Goal: Task Accomplishment & Management: Use online tool/utility

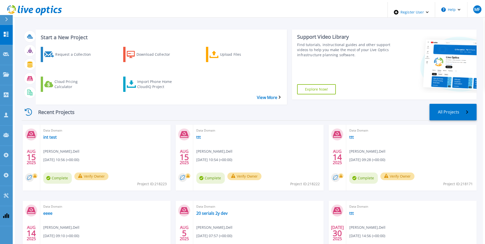
click at [7, 19] on icon at bounding box center [6, 19] width 3 height 4
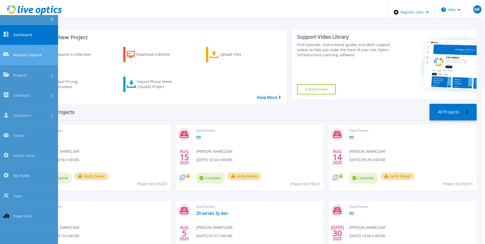
click at [28, 52] on span "Request Capture" at bounding box center [27, 54] width 29 height 5
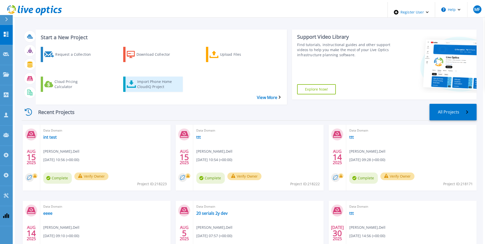
click at [146, 78] on div "Import Phone Home CloudIQ Project" at bounding box center [157, 84] width 41 height 13
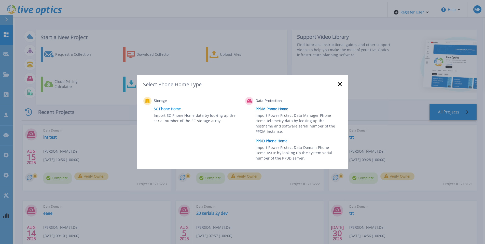
click at [280, 141] on link "PPDD Phone Home" at bounding box center [300, 141] width 89 height 8
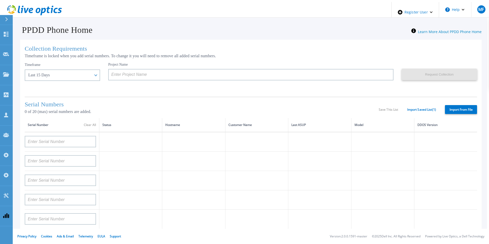
click at [462, 108] on label "Import From File" at bounding box center [461, 109] width 32 height 9
click at [0, 0] on input "Import From File" at bounding box center [0, 0] width 0 height 0
type input "APM00211700095"
type input "APX00232503747"
type input "APM00214914093"
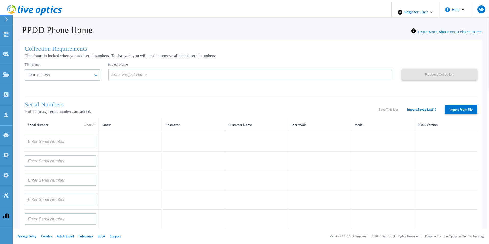
type input "APM00171836329"
type input "APM00212026971"
type input "APM00214914094"
type input "APX00234502218"
type input "APM00212018359"
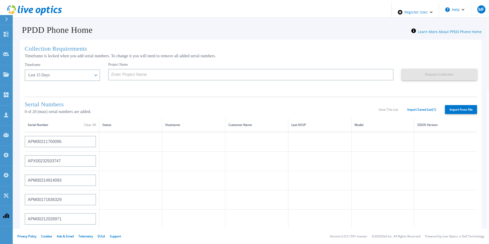
type input "APX00232503745"
type input "APX00232503743"
type input "APM00193603655"
type input "APM00212517749"
type input "APX00232503742"
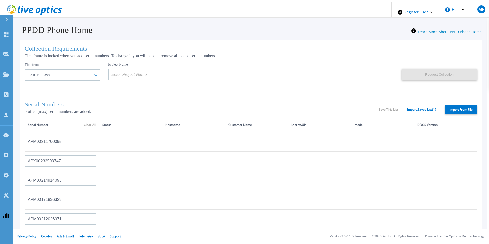
type input "APM00212702822"
type input "APM00212610953"
type input "APM00202614668"
type input "APM00212613652"
type input "APX00222101185"
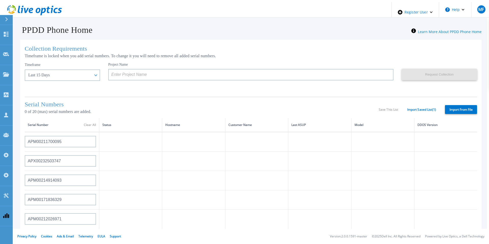
type input "AUDVUX6XJHDJFE"
type input "APM00133543104"
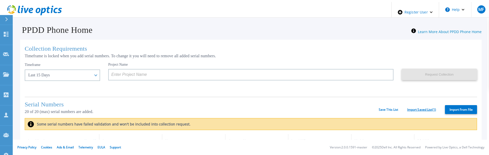
click at [416, 108] on link "Import Saved List ( 1 )" at bounding box center [421, 110] width 29 height 4
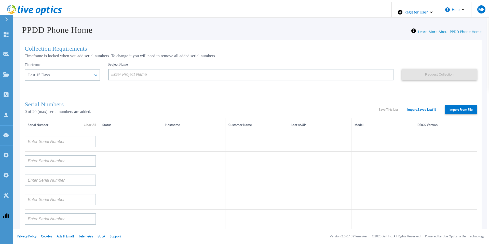
click at [420, 108] on link "Import Saved List ( 1 )" at bounding box center [421, 110] width 29 height 4
